Goal: Navigation & Orientation: Understand site structure

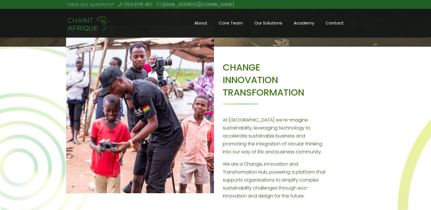
scroll to position [208, 0]
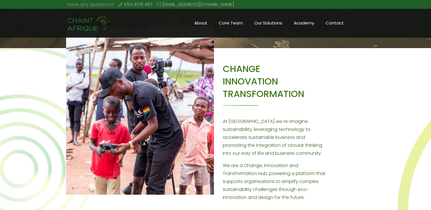
click at [233, 25] on span "Core Team" at bounding box center [231, 23] width 36 height 9
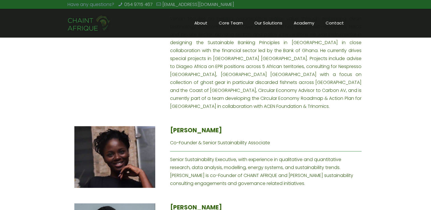
scroll to position [606, 0]
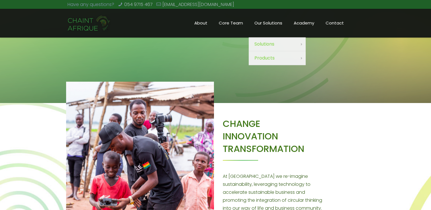
scroll to position [153, 0]
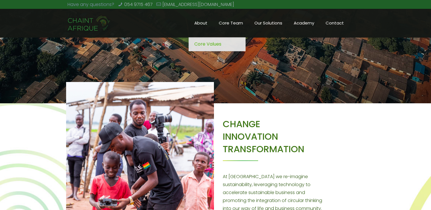
click at [211, 44] on span "Core Values" at bounding box center [207, 44] width 27 height 8
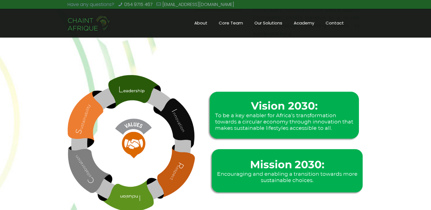
scroll to position [239, 0]
